Goal: Task Accomplishment & Management: Use online tool/utility

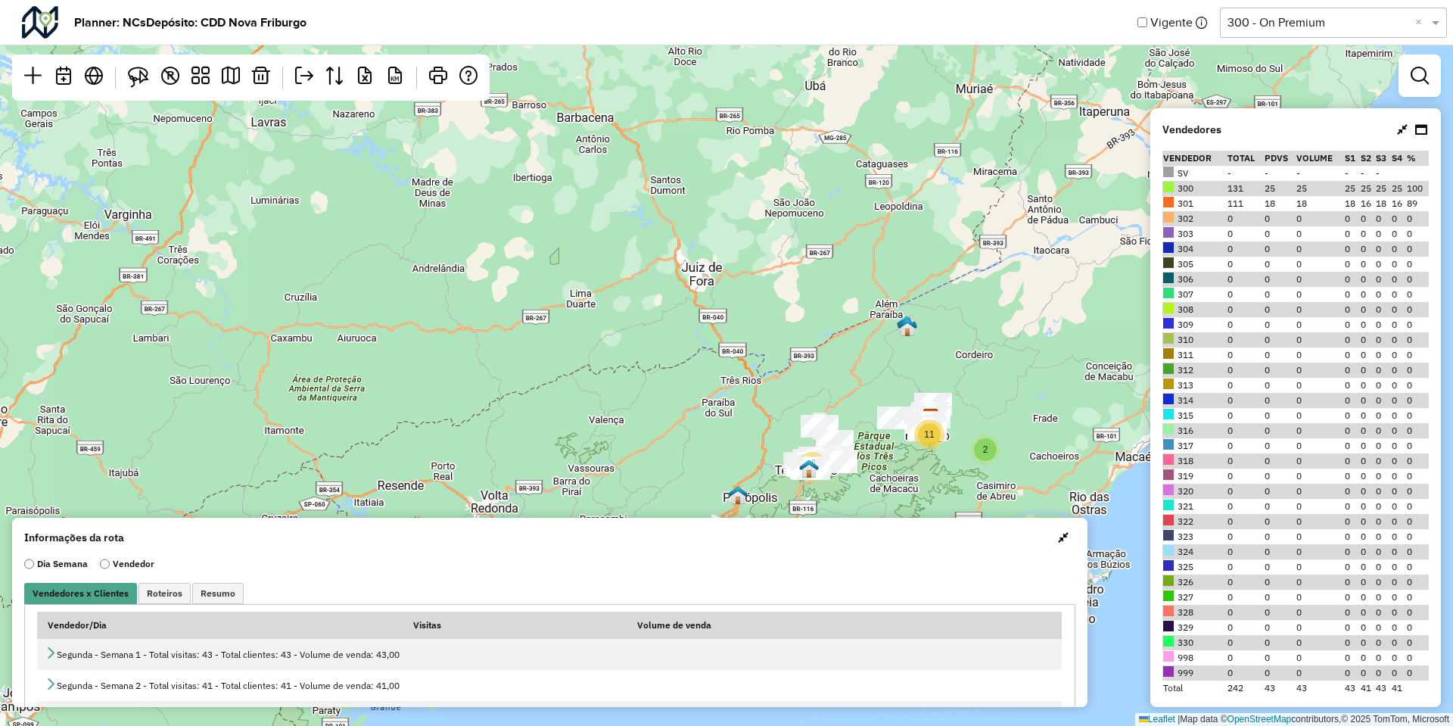
click at [1058, 547] on button "button" at bounding box center [1063, 537] width 24 height 24
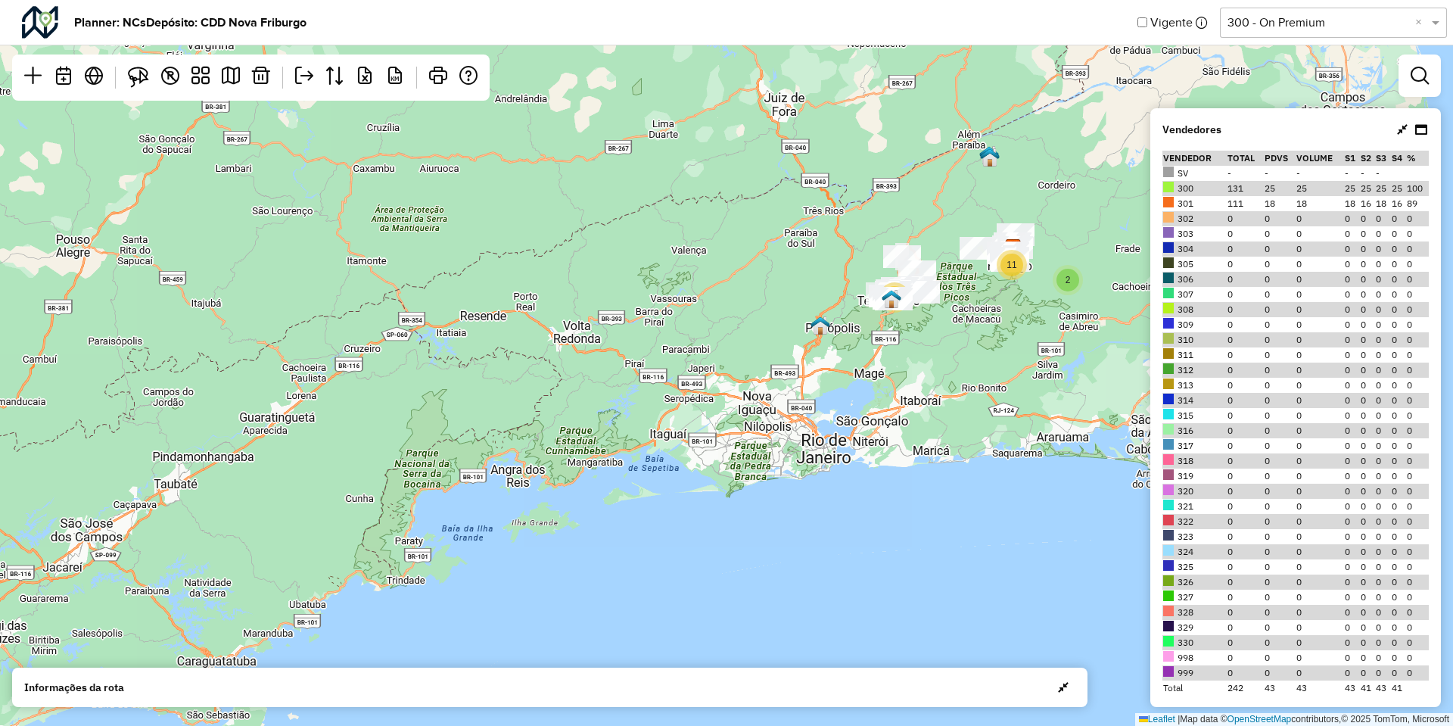
drag, startPoint x: 1011, startPoint y: 524, endPoint x: 1108, endPoint y: 329, distance: 217.2
click at [1106, 332] on div "10 2 11 Leaflet | Map data © OpenStreetMap contributors,© 2025 TomTom, Microsoft" at bounding box center [726, 363] width 1453 height 726
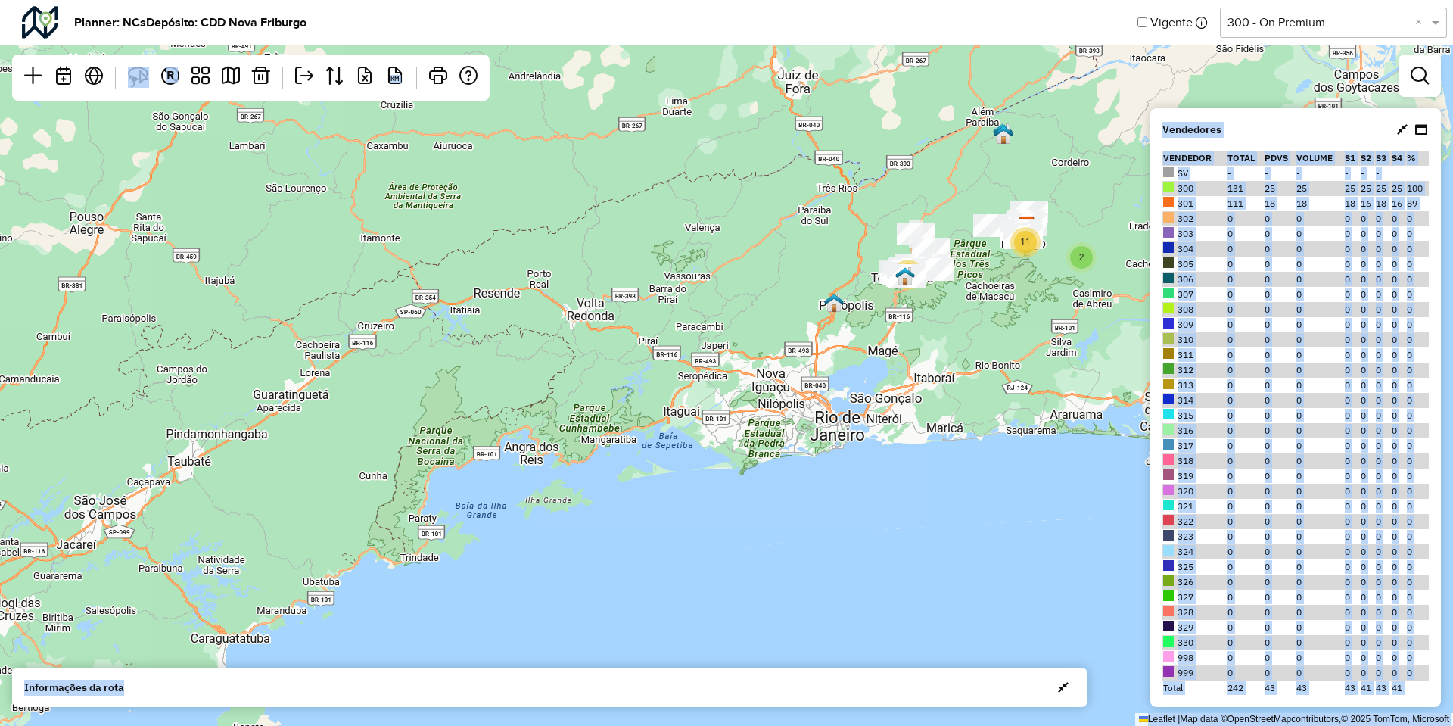
drag, startPoint x: 608, startPoint y: 691, endPoint x: 1058, endPoint y: 328, distance: 577.3
click at [1058, 328] on hb-planner "Planner: NCs Depósito: CDD Nova Friburgo Vigente Selecione uma opção 300 - On P…" at bounding box center [726, 363] width 1453 height 726
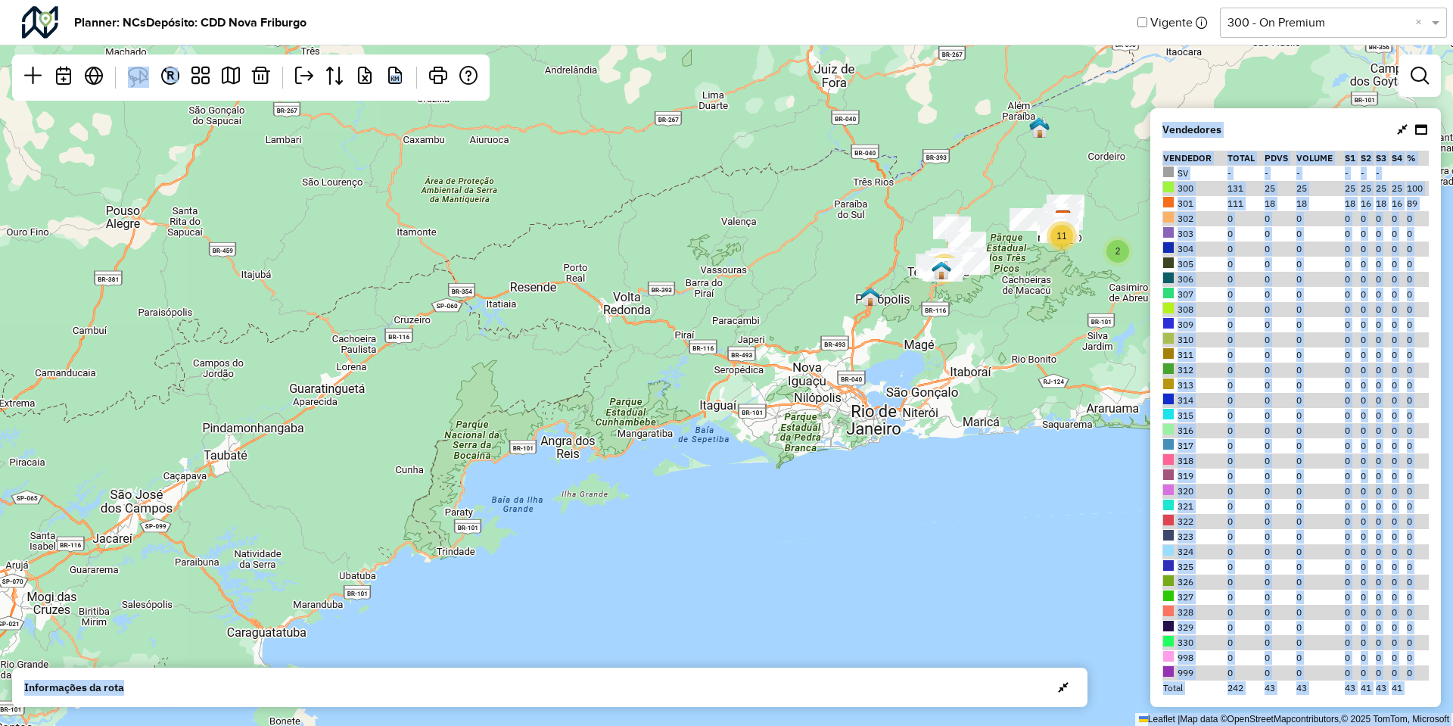
drag, startPoint x: 754, startPoint y: 378, endPoint x: 1050, endPoint y: 167, distance: 363.4
click at [1050, 167] on div "10 2 11 Leaflet | Map data © OpenStreetMap contributors,© 2025 TomTom, Microsoft" at bounding box center [726, 363] width 1453 height 726
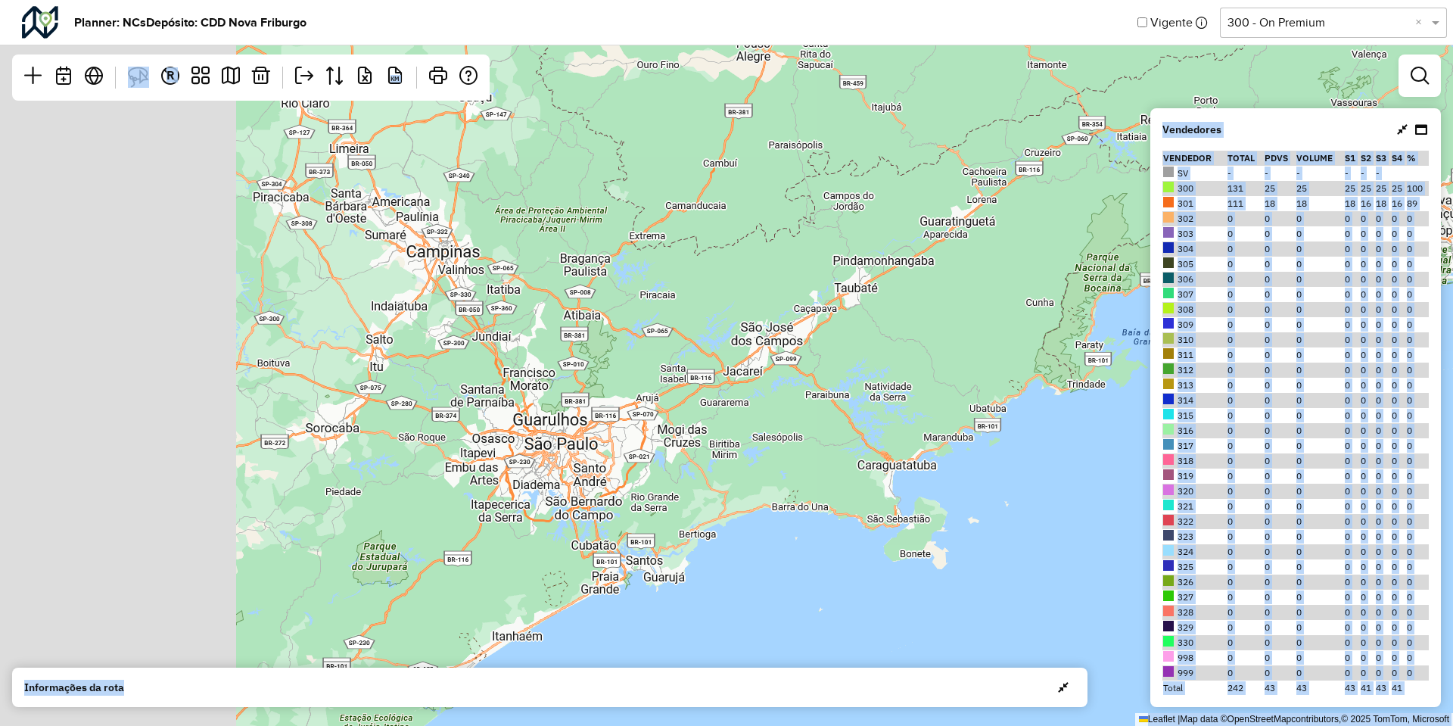
drag, startPoint x: 457, startPoint y: 460, endPoint x: 743, endPoint y: 504, distance: 289.3
click at [743, 504] on div "10 2 11 Leaflet | Map data © OpenStreetMap contributors,© 2025 TomTom, Microsoft" at bounding box center [726, 363] width 1453 height 726
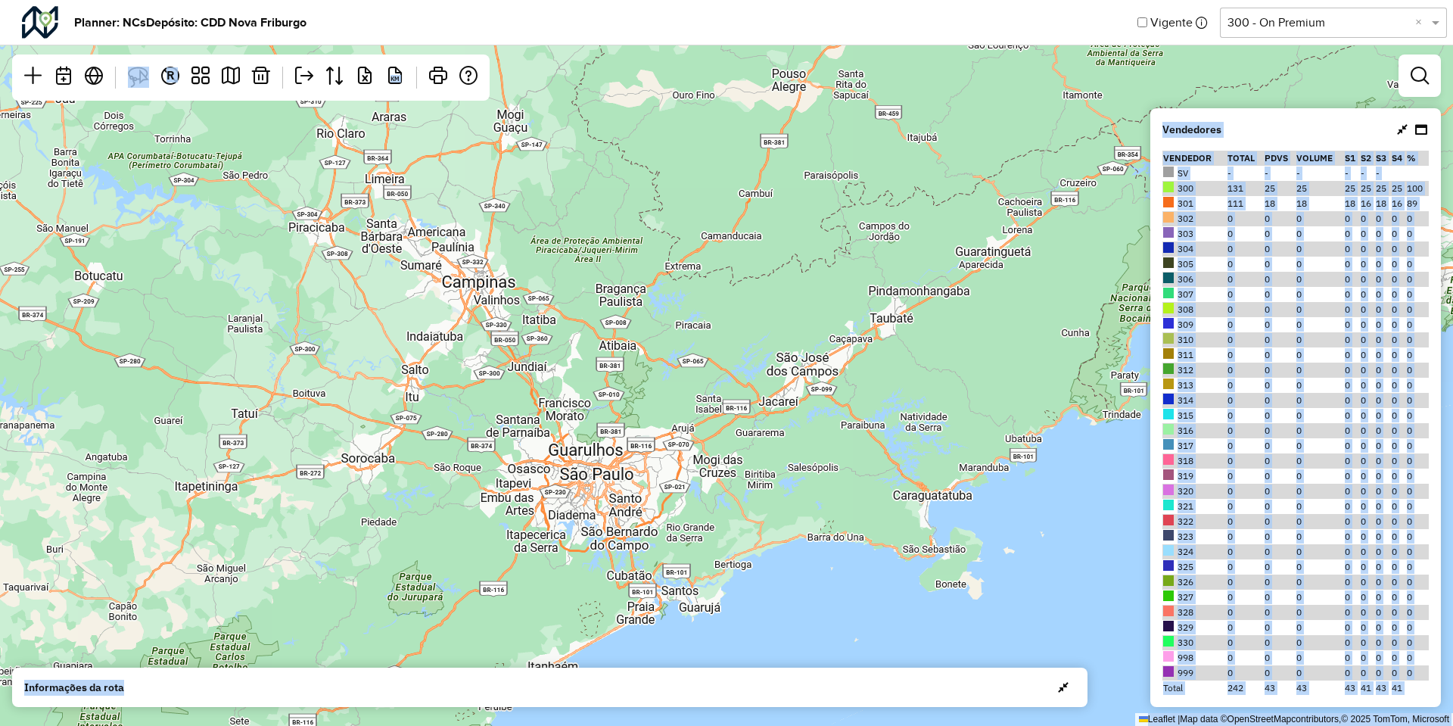
drag, startPoint x: 654, startPoint y: 524, endPoint x: 690, endPoint y: 554, distance: 46.7
click at [690, 554] on div "10 2 11 Leaflet | Map data © OpenStreetMap contributors,© 2025 TomTom, Microsoft" at bounding box center [726, 363] width 1453 height 726
click at [1271, 438] on td "0" at bounding box center [1279, 445] width 32 height 15
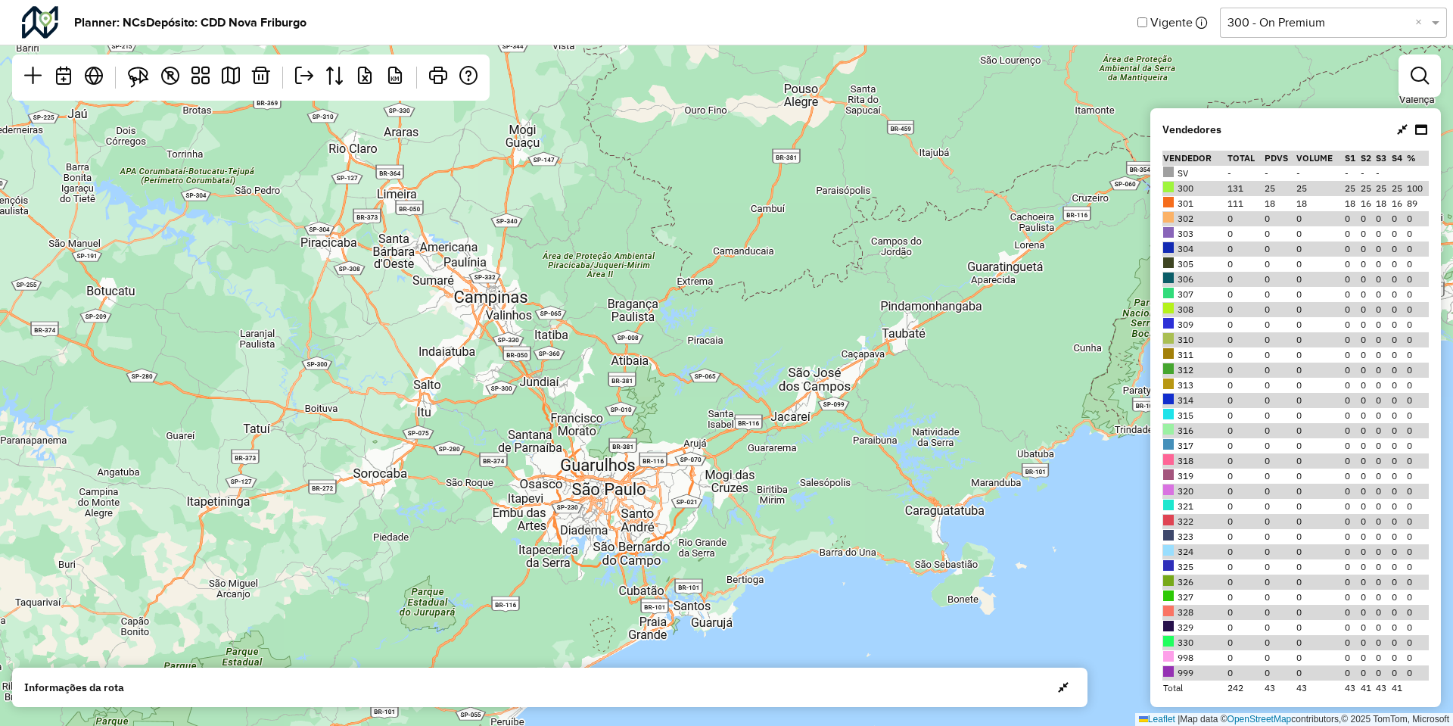
drag, startPoint x: 766, startPoint y: 489, endPoint x: 787, endPoint y: 512, distance: 31.1
click at [787, 512] on div "10 2 11 Leaflet | Map data © OpenStreetMap contributors,© 2025 TomTom, Microsoft" at bounding box center [726, 363] width 1453 height 726
